Goal: Task Accomplishment & Management: Use online tool/utility

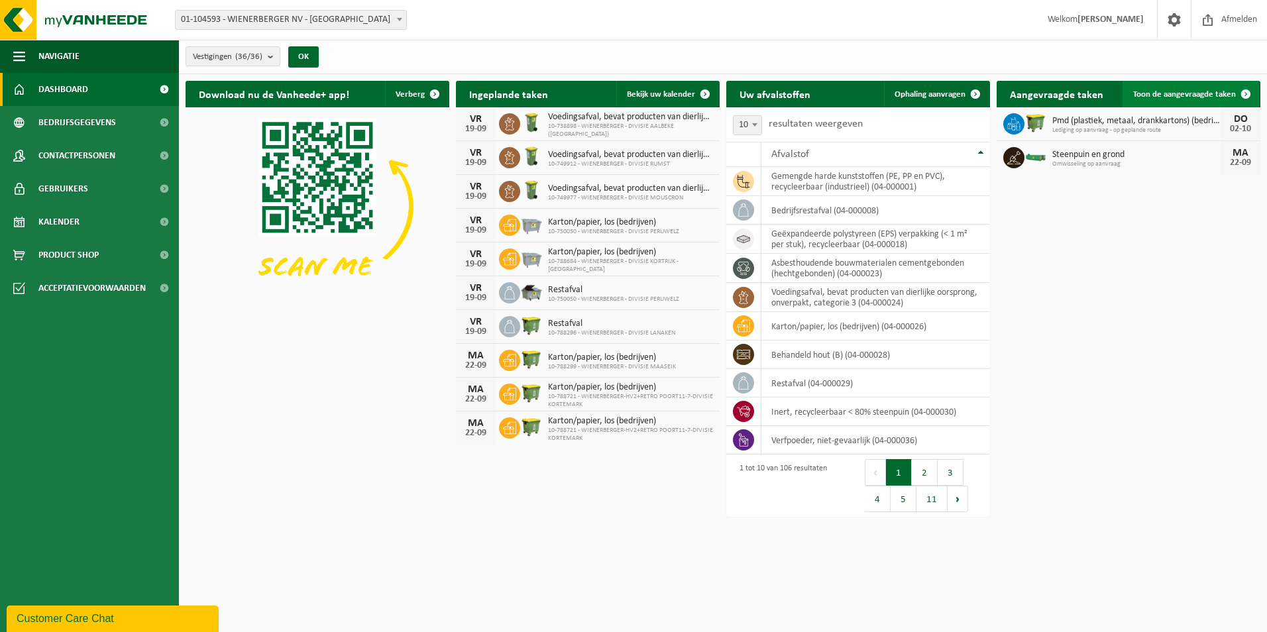
click at [1011, 90] on span "Toon de aangevraagde taken" at bounding box center [1184, 94] width 103 height 9
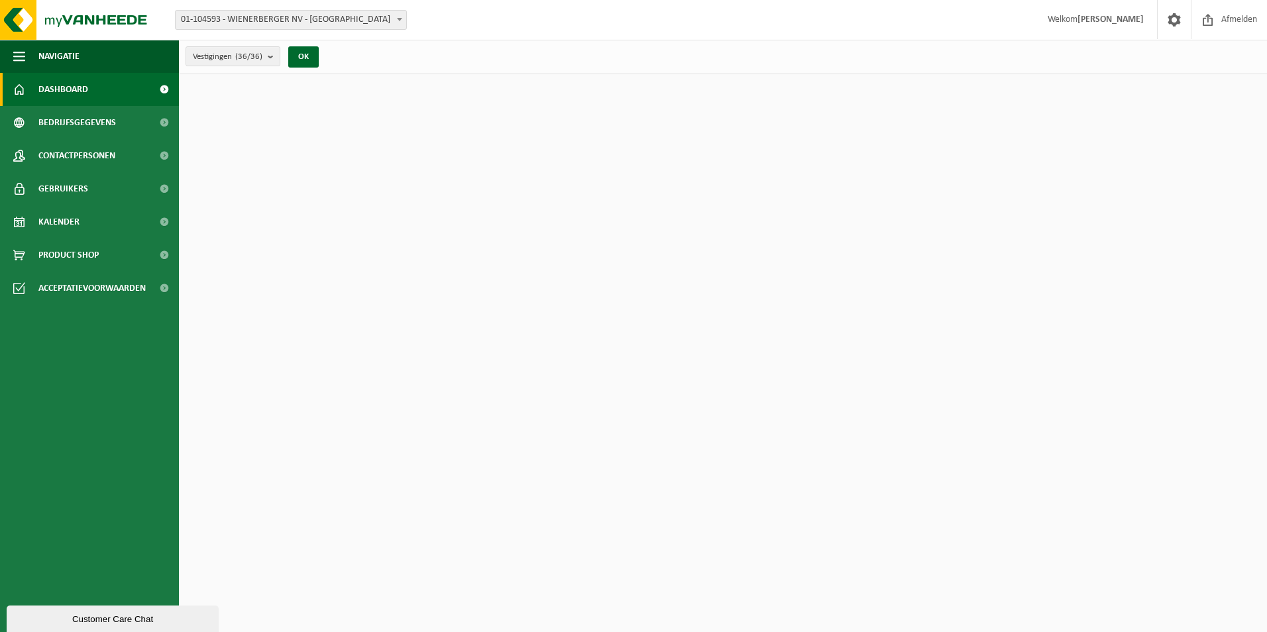
click at [271, 32] on div "Vestiging: 01-104593 - WIENERBERGER NV - KORTRIJK 10-870310 - VEL ANTWERPEN-WIE…" at bounding box center [633, 20] width 1267 height 40
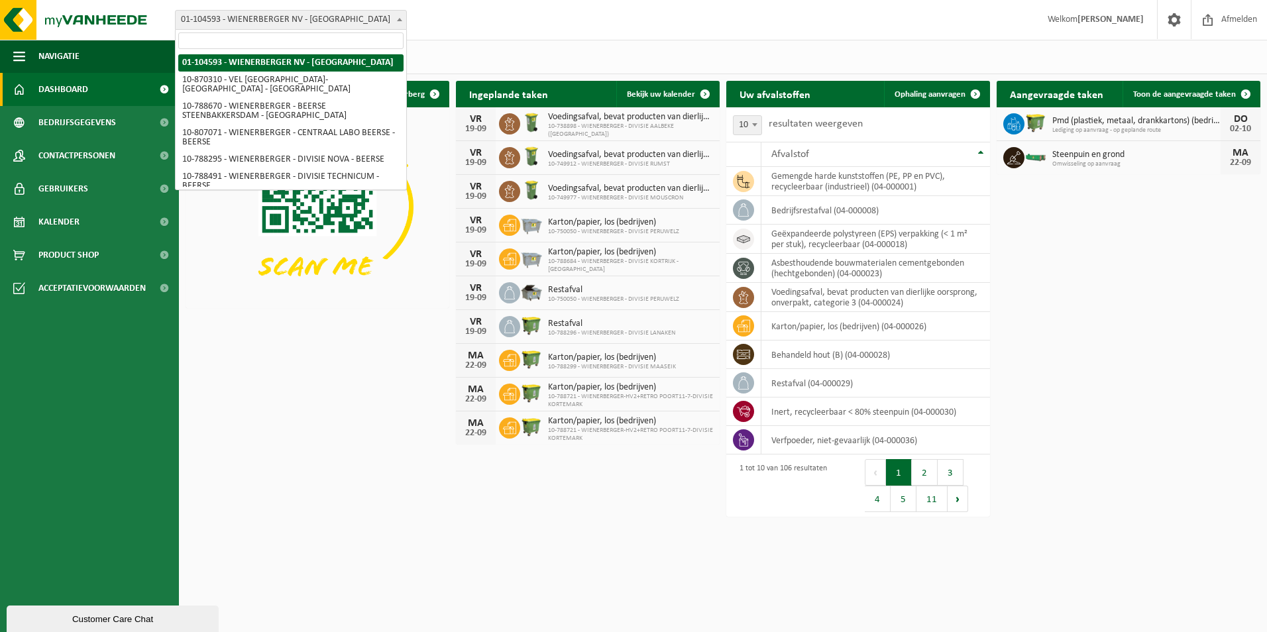
click at [275, 23] on span "01-104593 - WIENERBERGER NV - [GEOGRAPHIC_DATA]" at bounding box center [291, 20] width 231 height 19
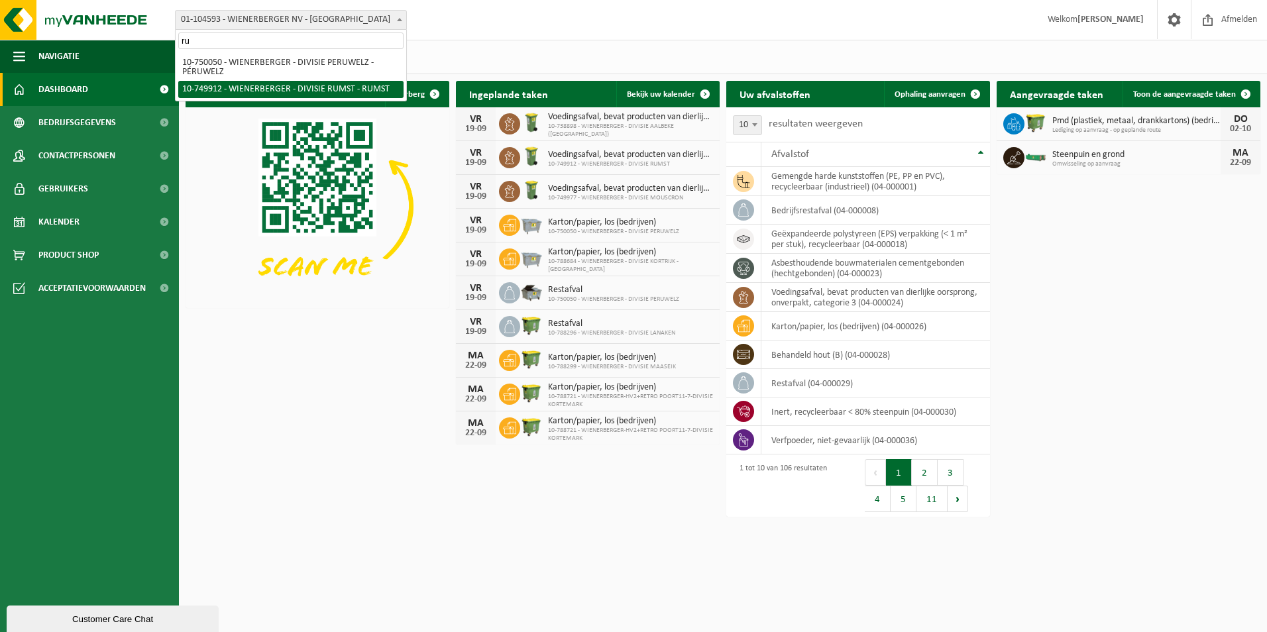
type input "ru"
select select "29118"
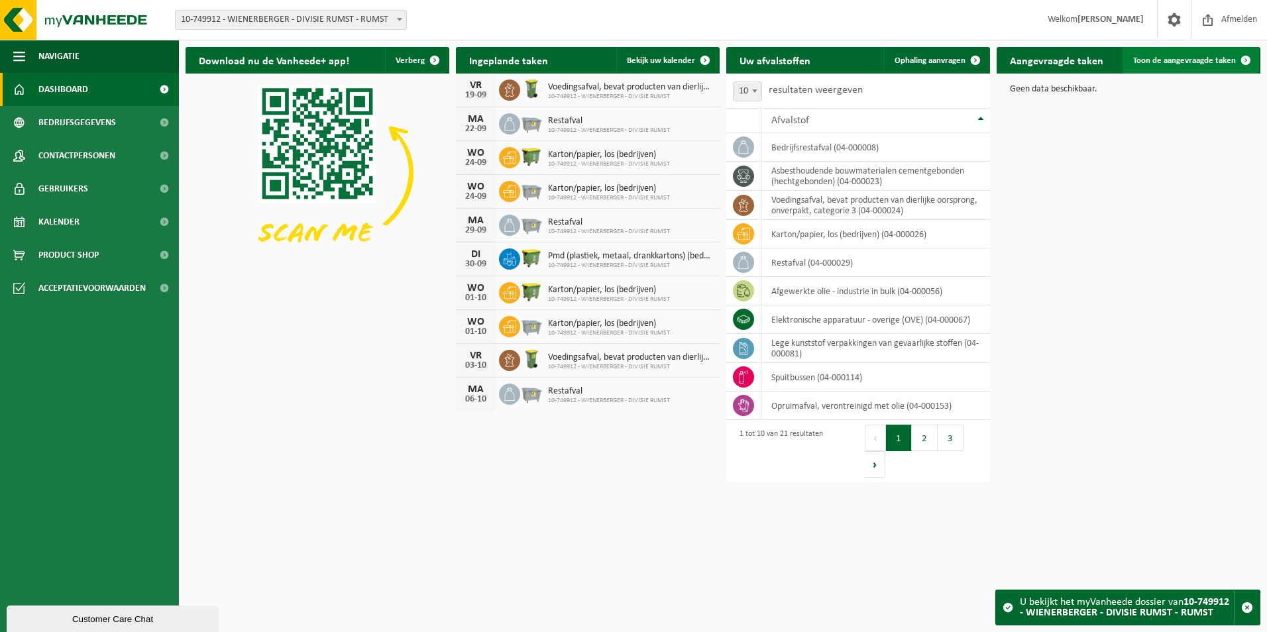
click at [1172, 60] on span "Toon de aangevraagde taken" at bounding box center [1184, 60] width 103 height 9
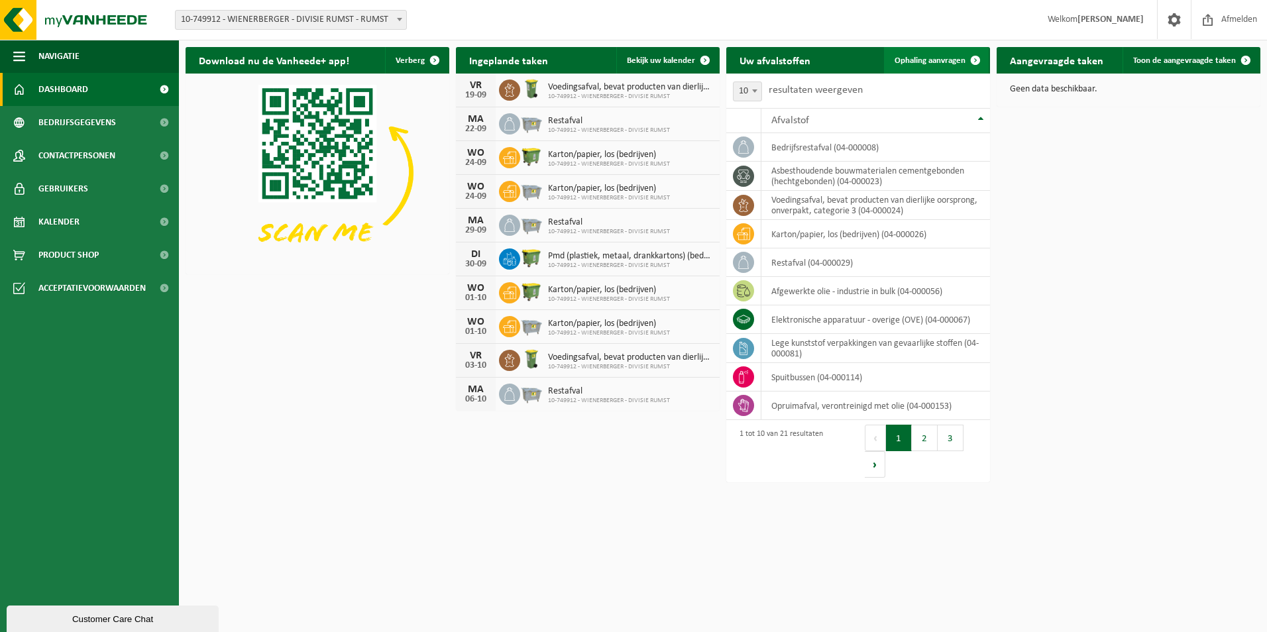
click at [910, 62] on span "Ophaling aanvragen" at bounding box center [930, 60] width 71 height 9
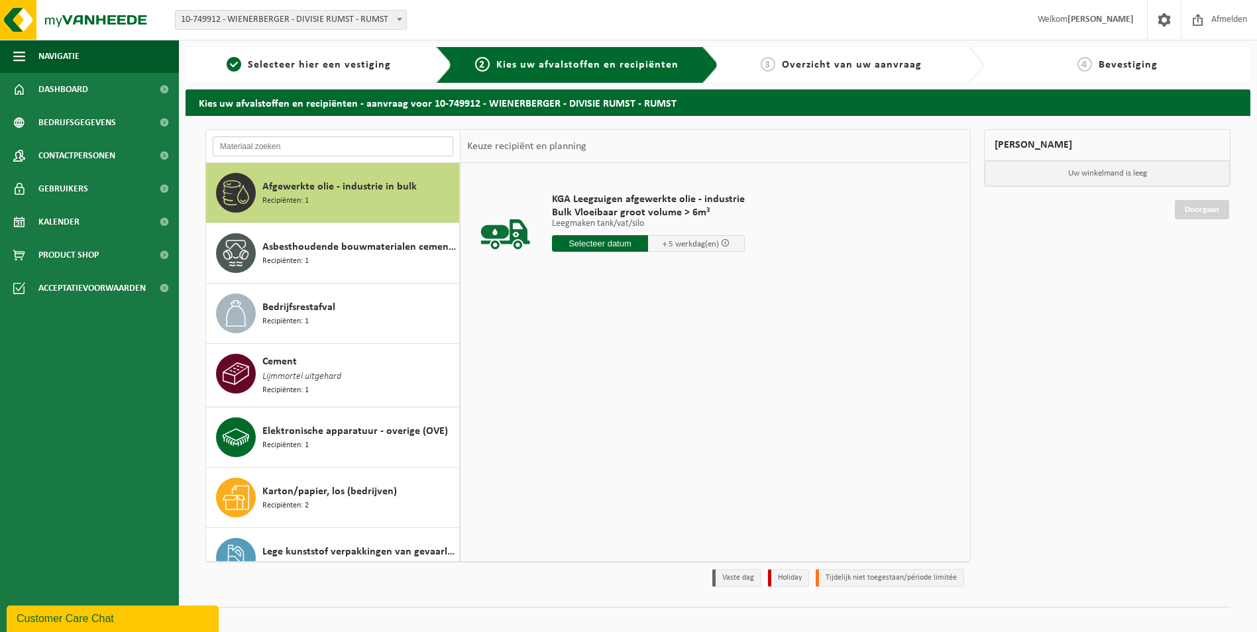
click at [296, 142] on input "text" at bounding box center [333, 147] width 241 height 20
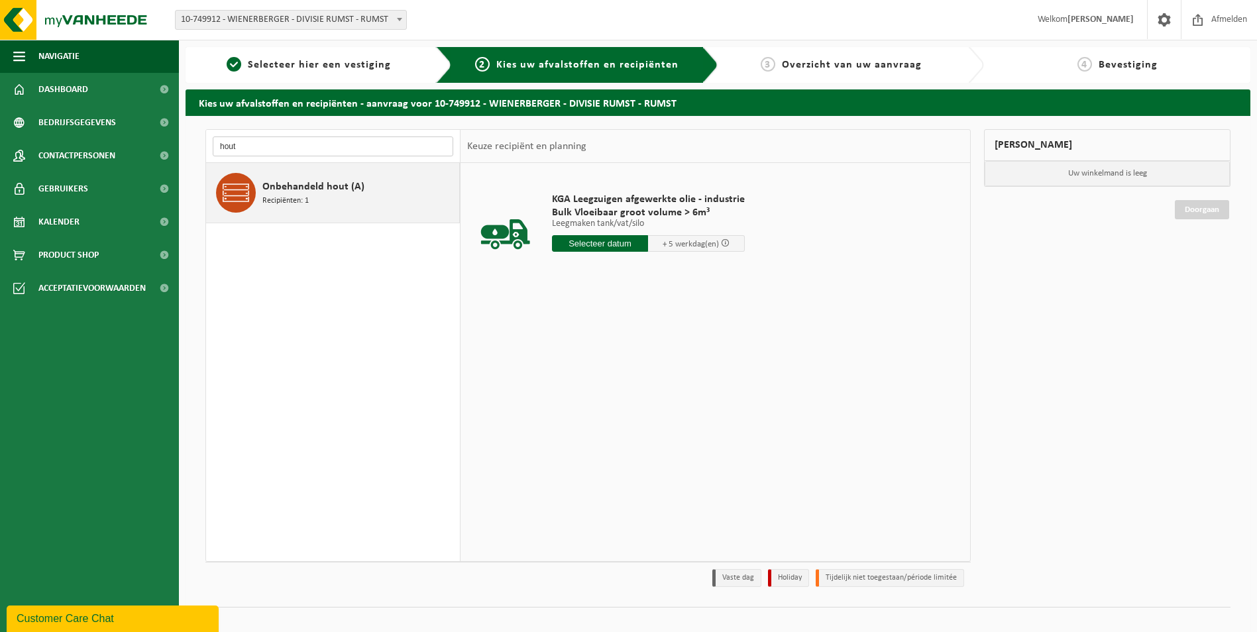
type input "hout"
click at [302, 185] on span "Onbehandeld hout (A)" at bounding box center [313, 187] width 102 height 16
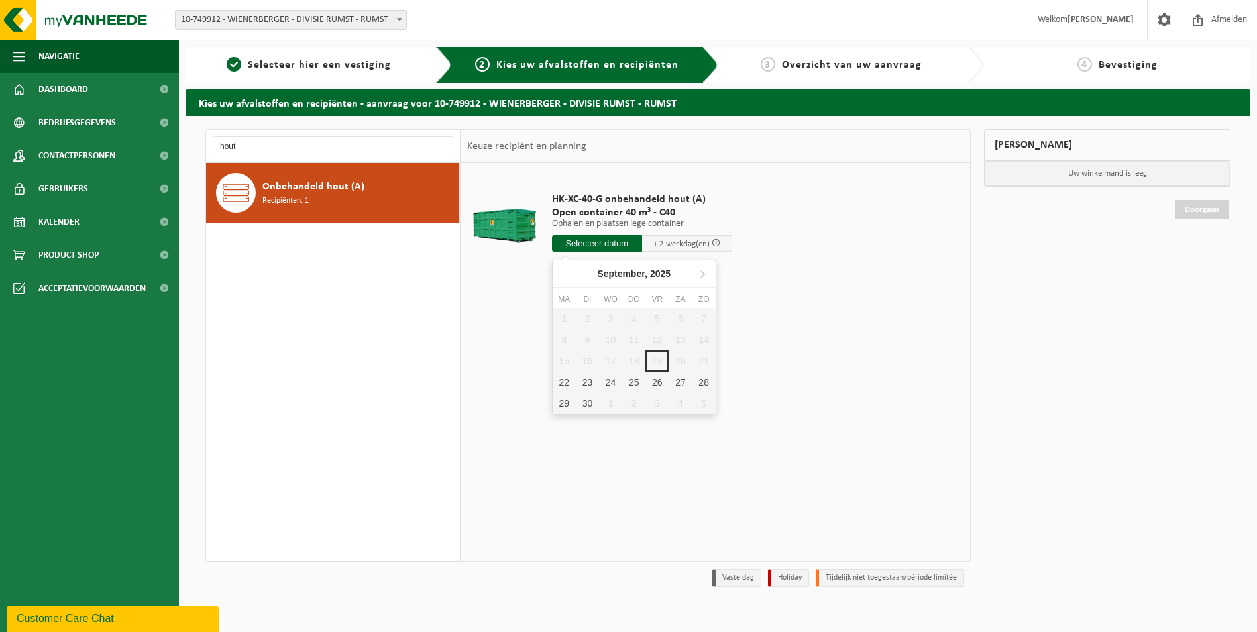
click at [586, 239] on input "text" at bounding box center [597, 243] width 90 height 17
click at [564, 384] on div "22" at bounding box center [564, 382] width 23 height 21
type input "Van 2025-09-22"
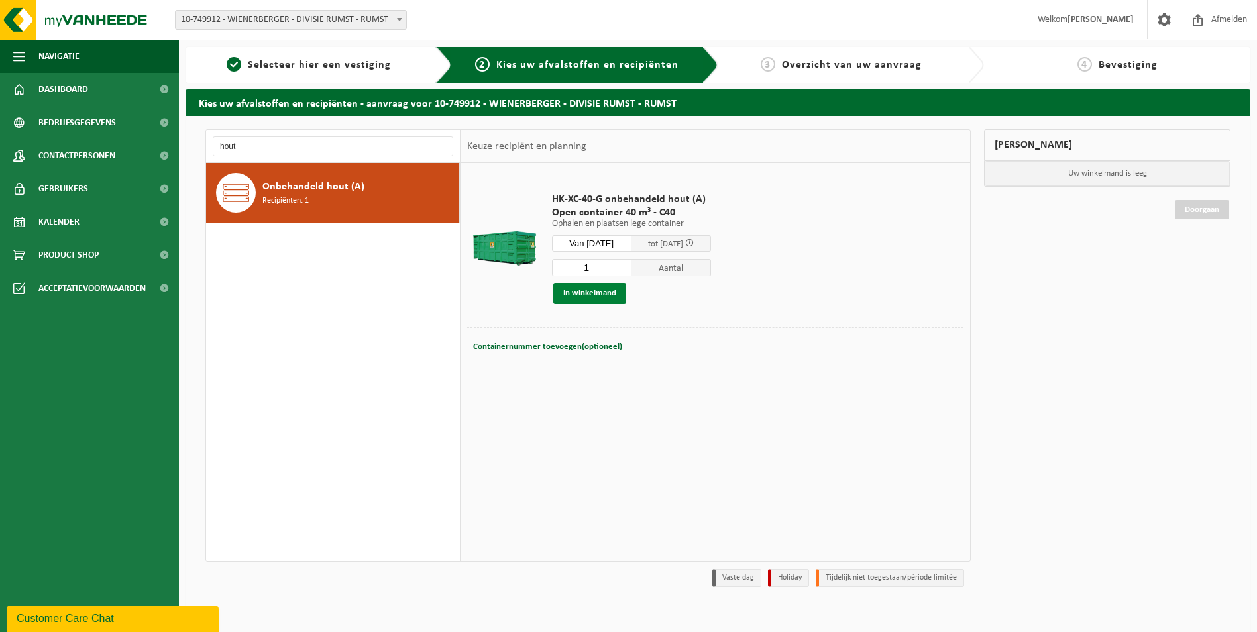
click at [619, 295] on button "In winkelmand" at bounding box center [589, 293] width 73 height 21
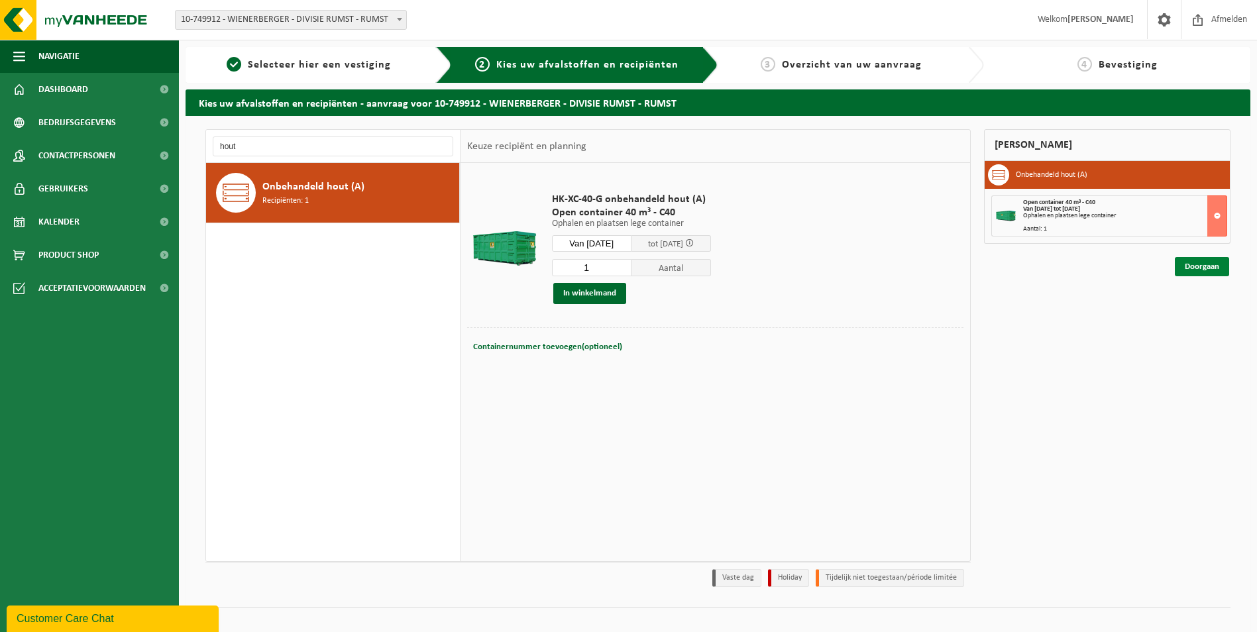
click at [1203, 272] on link "Doorgaan" at bounding box center [1202, 266] width 54 height 19
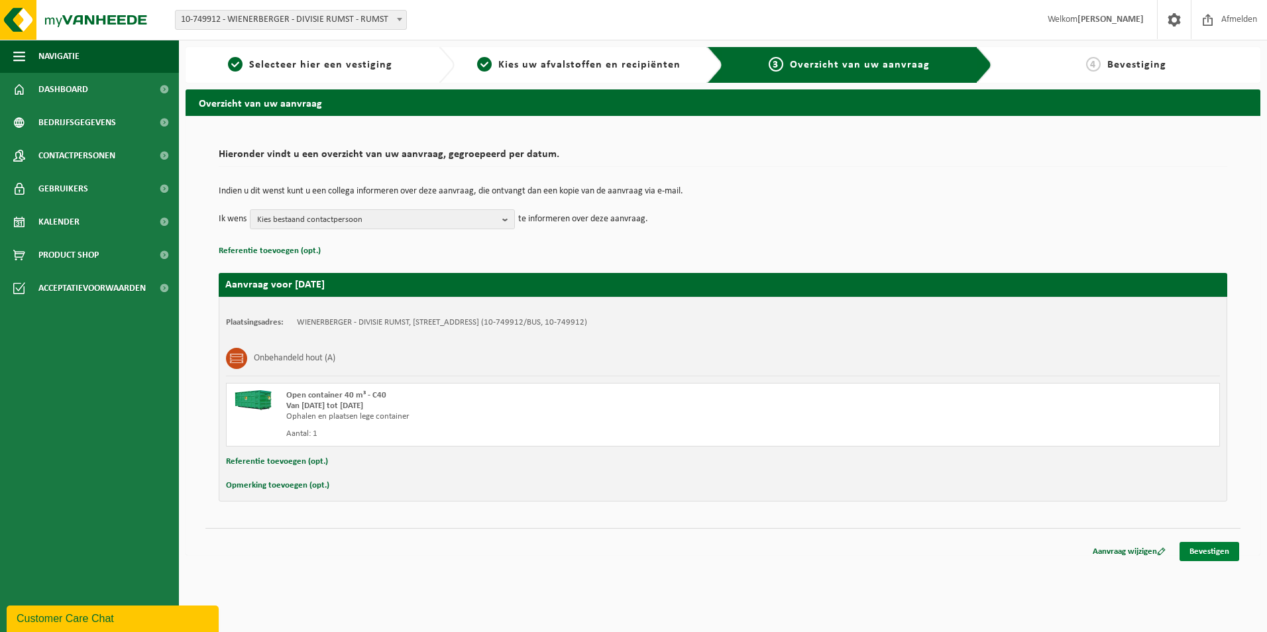
click at [1190, 555] on link "Bevestigen" at bounding box center [1210, 551] width 60 height 19
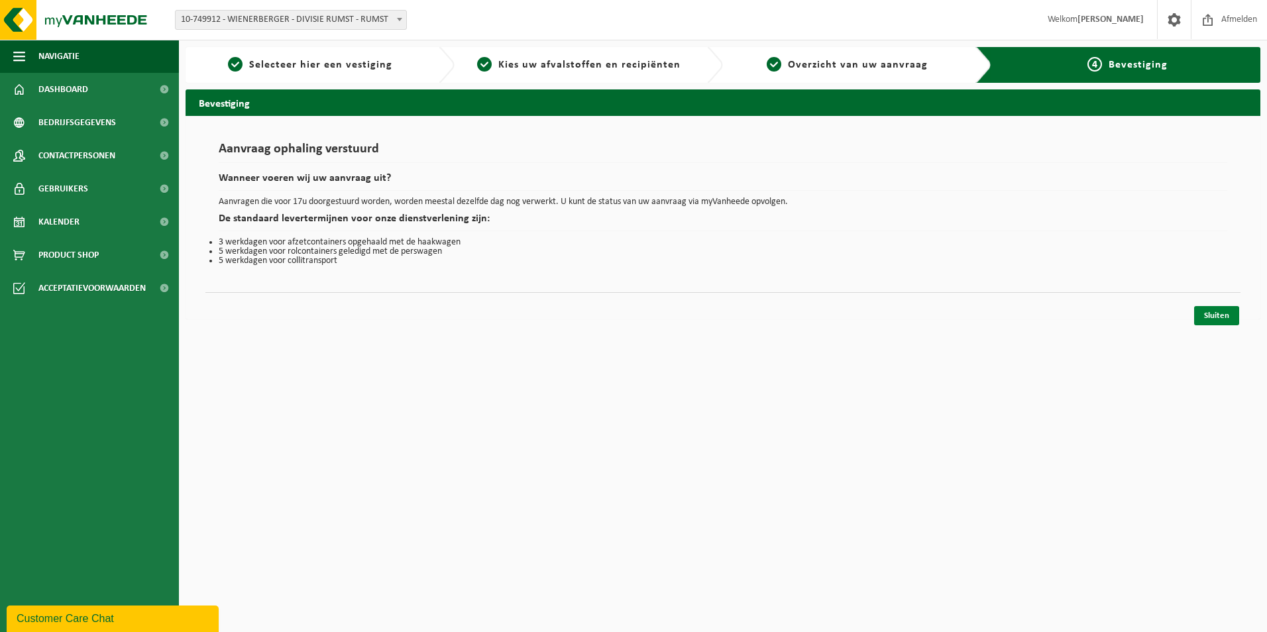
click at [1209, 318] on link "Sluiten" at bounding box center [1216, 315] width 45 height 19
